Goal: Navigation & Orientation: Find specific page/section

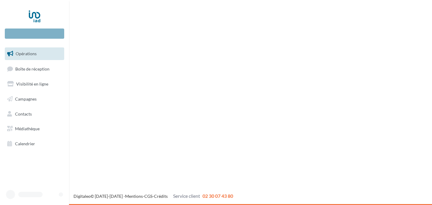
click at [109, 146] on div "Nouvelle campagne Opérations Boîte de réception Visibilité en ligne Campagnes C…" at bounding box center [216, 102] width 432 height 205
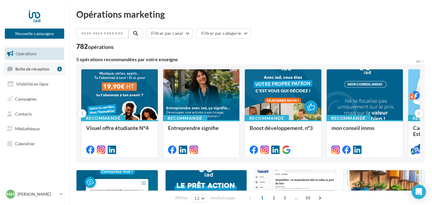
click at [28, 70] on span "Boîte de réception" at bounding box center [32, 68] width 34 height 5
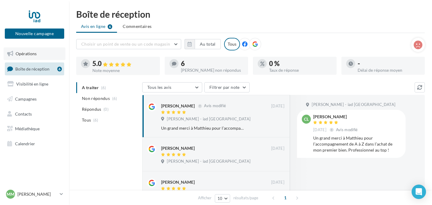
click at [34, 51] on span "Opérations" at bounding box center [26, 53] width 21 height 5
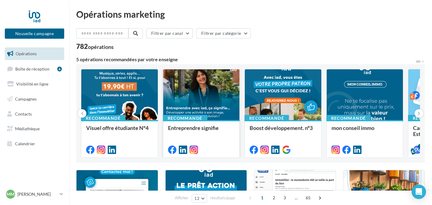
click at [198, 92] on div at bounding box center [201, 94] width 77 height 51
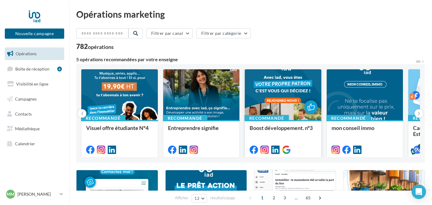
click at [287, 91] on div at bounding box center [283, 94] width 77 height 51
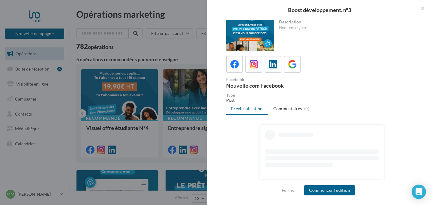
click at [252, 29] on div at bounding box center [250, 35] width 48 height 31
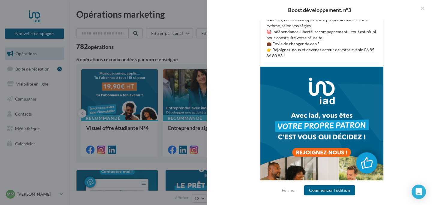
scroll to position [138, 0]
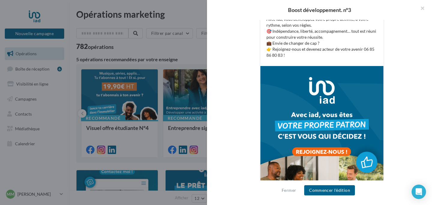
click at [183, 46] on div at bounding box center [216, 102] width 432 height 205
